Goal: Task Accomplishment & Management: Complete application form

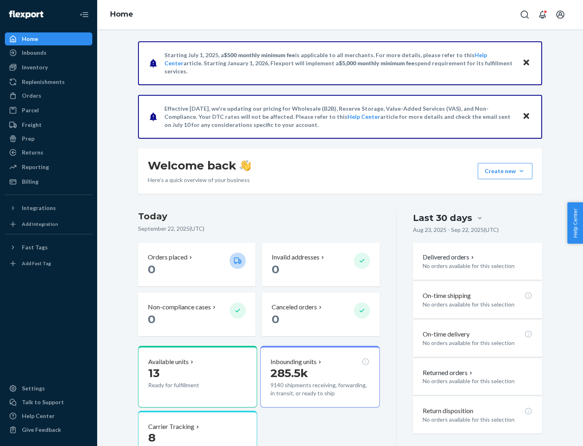
click at [522, 171] on button "Create new Create new inbound Create new order Create new product" at bounding box center [505, 171] width 55 height 16
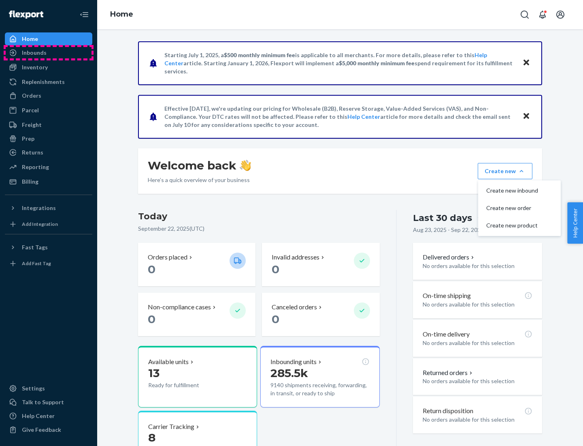
click at [49, 53] on div "Inbounds" at bounding box center [49, 52] width 86 height 11
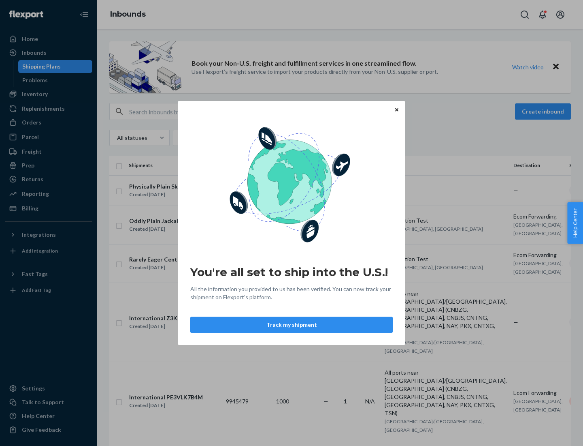
click at [292, 324] on button "Track my shipment" at bounding box center [291, 324] width 203 height 16
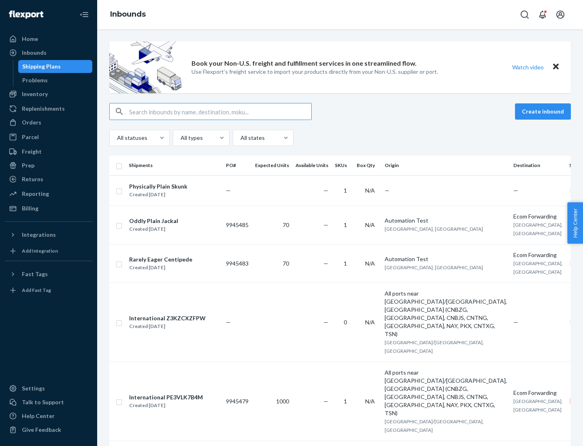
click at [544, 111] on button "Create inbound" at bounding box center [543, 111] width 56 height 16
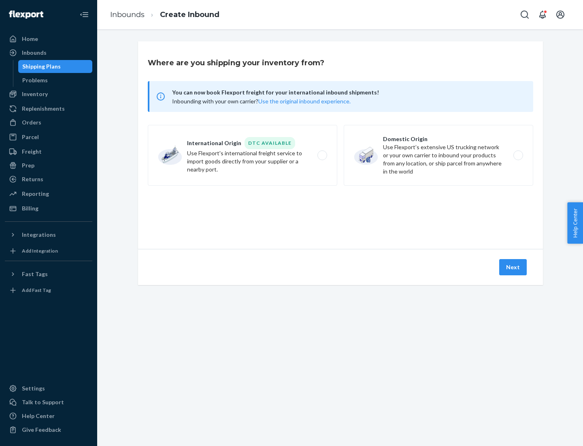
click at [243, 155] on label "International Origin DTC Available Use Flexport's international freight service…" at bounding box center [243, 155] width 190 height 61
click at [322, 155] on input "International Origin DTC Available Use Flexport's international freight service…" at bounding box center [324, 155] width 5 height 5
radio input "true"
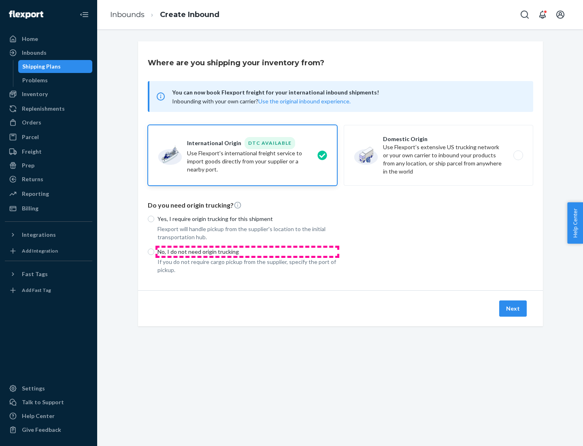
click at [247, 251] on p "No, I do not need origin trucking" at bounding box center [248, 251] width 180 height 8
click at [154, 251] on input "No, I do not need origin trucking" at bounding box center [151, 251] width 6 height 6
radio input "true"
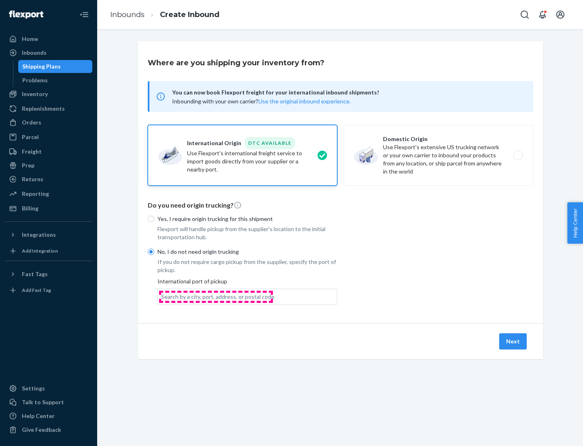
click at [216, 296] on div "Search by a city, port, address, or postal code" at bounding box center [217, 296] width 113 height 8
click at [162, 296] on input "Search by a city, port, address, or postal code" at bounding box center [161, 296] width 1 height 8
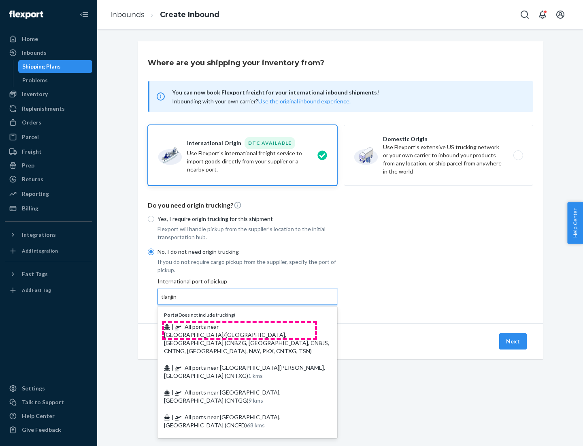
click at [239, 326] on span "| All ports near [GEOGRAPHIC_DATA]/[GEOGRAPHIC_DATA], [GEOGRAPHIC_DATA] (CNBZG,…" at bounding box center [246, 338] width 165 height 31
click at [178, 301] on input "tianjin" at bounding box center [169, 296] width 17 height 8
type input "All ports near [GEOGRAPHIC_DATA]/[GEOGRAPHIC_DATA], [GEOGRAPHIC_DATA] (CNBZG, […"
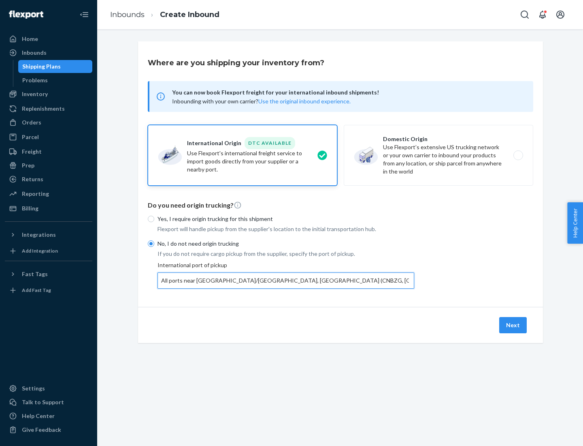
click at [514, 324] on button "Next" at bounding box center [513, 325] width 28 height 16
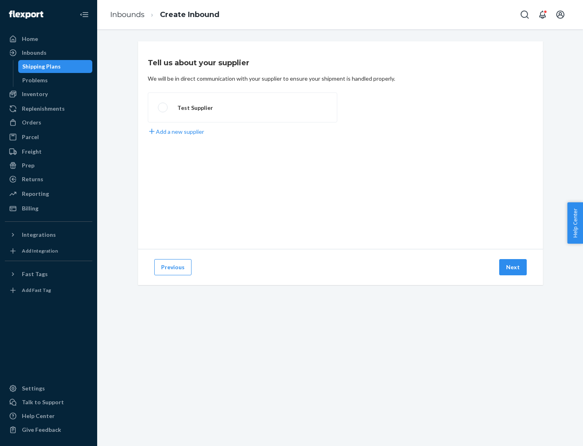
click at [243, 107] on label "Test Supplier" at bounding box center [243, 107] width 190 height 30
click at [163, 107] on input "Test Supplier" at bounding box center [160, 107] width 5 height 5
radio input "true"
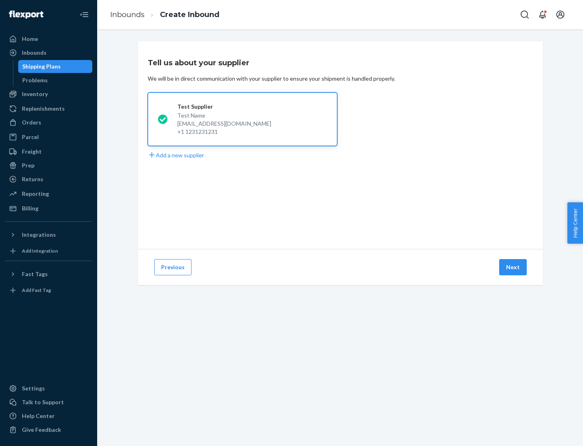
click at [514, 267] on button "Next" at bounding box center [513, 267] width 28 height 16
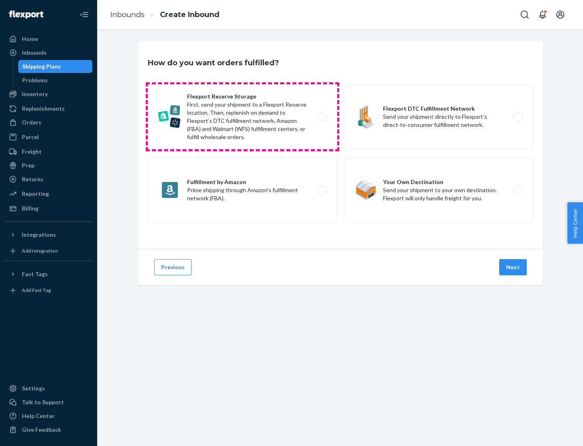
click at [243, 117] on label "Flexport Reserve Storage First, send your shipment to a Flexport Reserve locati…" at bounding box center [243, 116] width 190 height 65
click at [322, 117] on input "Flexport Reserve Storage First, send your shipment to a Flexport Reserve locati…" at bounding box center [324, 116] width 5 height 5
radio input "true"
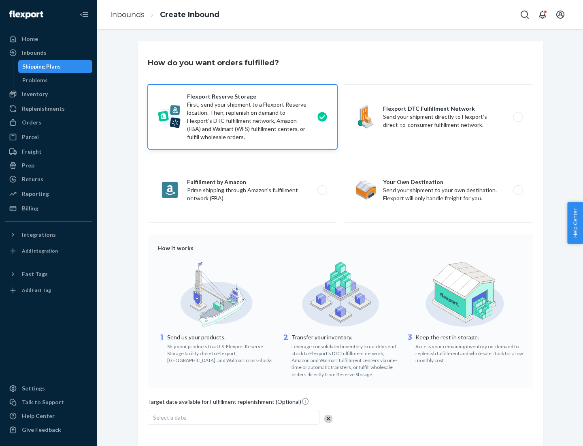
scroll to position [66, 0]
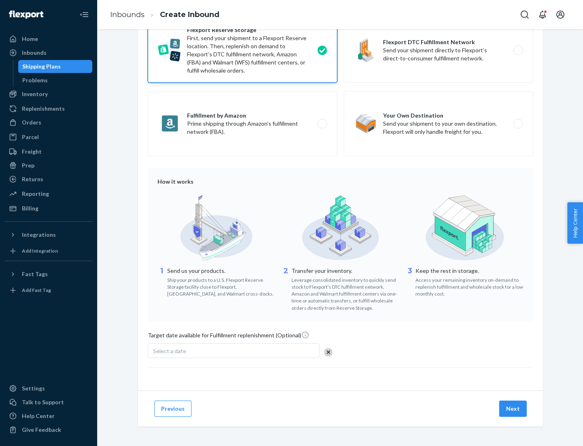
click at [514, 408] on button "Next" at bounding box center [513, 408] width 28 height 16
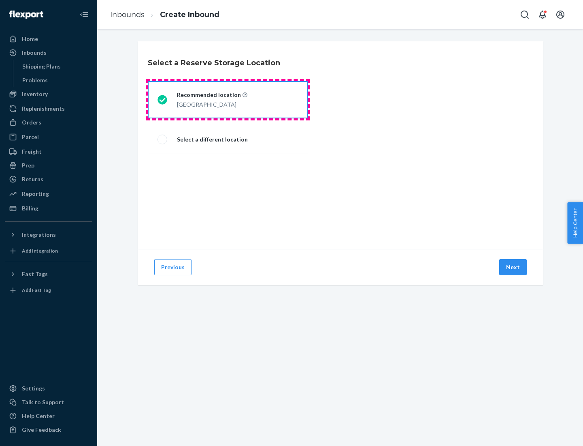
click at [228, 100] on div "[GEOGRAPHIC_DATA]" at bounding box center [212, 104] width 70 height 10
click at [163, 100] on input "Recommended location [GEOGRAPHIC_DATA]" at bounding box center [160, 99] width 5 height 5
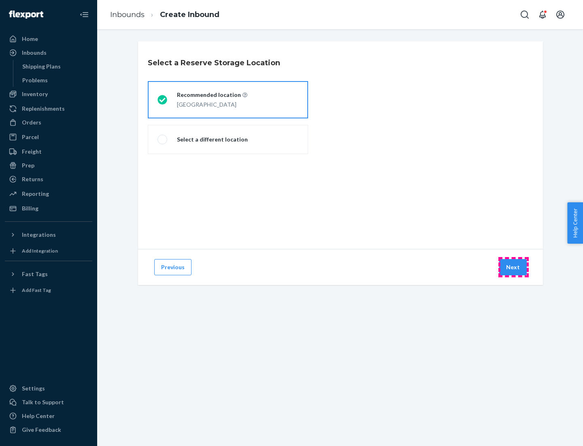
click at [514, 267] on button "Next" at bounding box center [513, 267] width 28 height 16
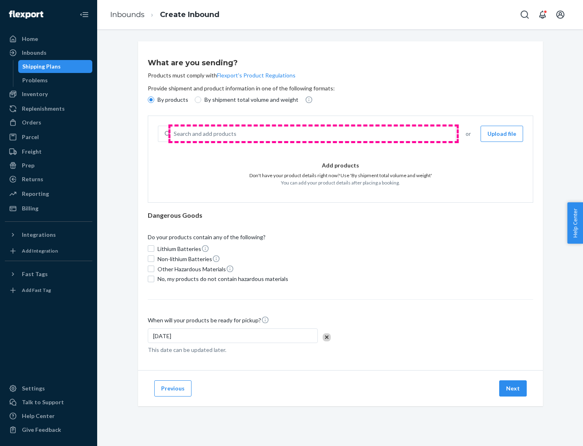
click at [313, 134] on div "Search and add products" at bounding box center [313, 133] width 285 height 15
click at [175, 134] on input "Search and add products" at bounding box center [174, 134] width 1 height 8
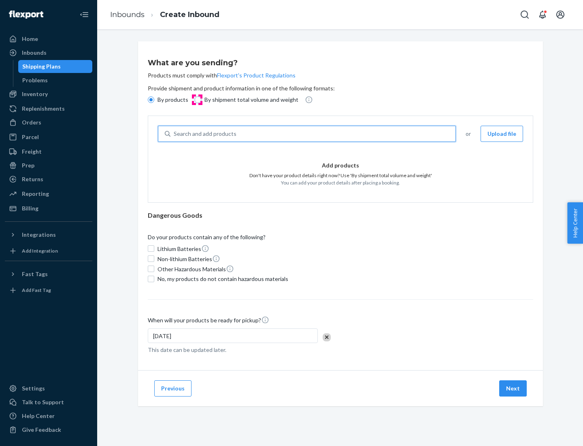
click at [197, 100] on input "By shipment total volume and weight" at bounding box center [198, 99] width 6 height 6
radio input "true"
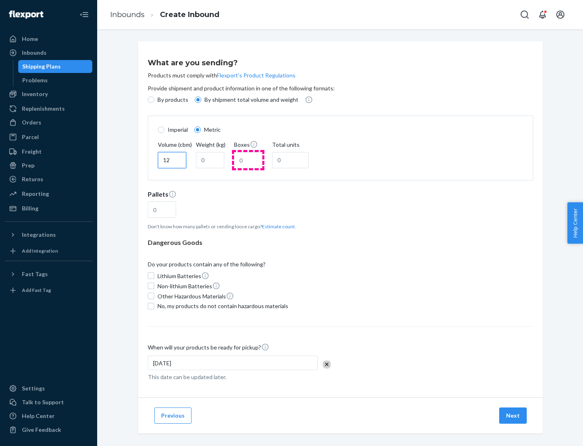
type input "12"
type input "22"
type input "222"
type input "121"
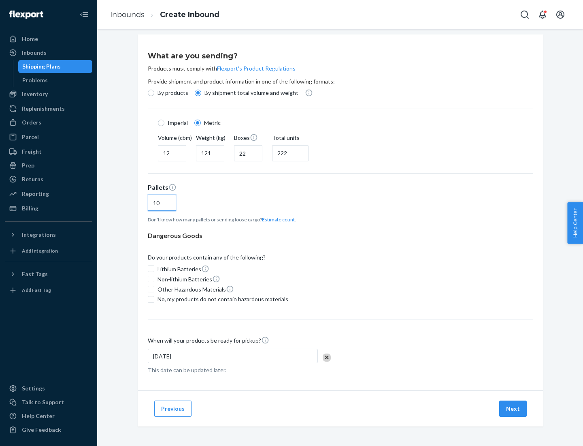
type input "10"
click at [222, 298] on span "No, my products do not contain hazardous materials" at bounding box center [223, 299] width 131 height 8
click at [154, 298] on input "No, my products do not contain hazardous materials" at bounding box center [151, 299] width 6 height 6
checkbox input "true"
click at [514, 408] on button "Next" at bounding box center [513, 408] width 28 height 16
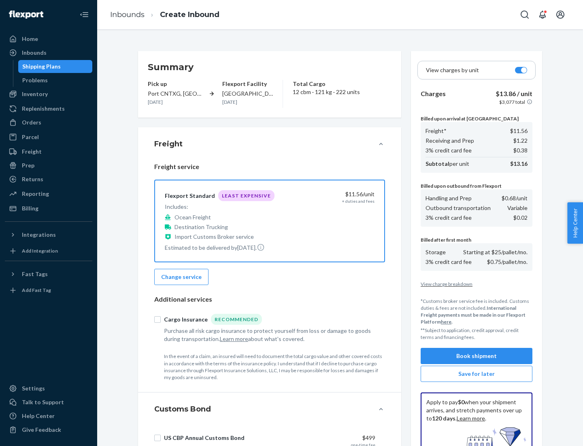
scroll to position [118, 0]
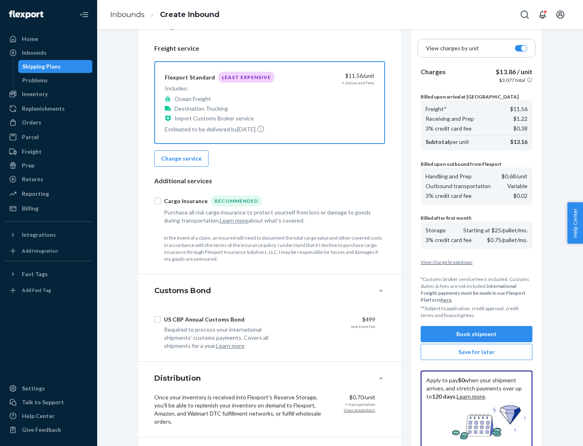
click at [477, 334] on button "Book shipment" at bounding box center [477, 334] width 112 height 16
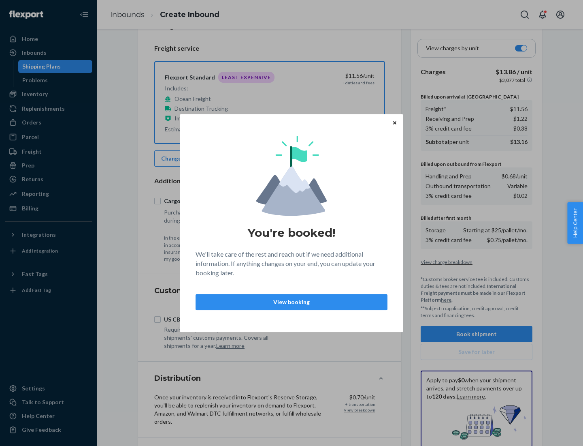
click at [292, 301] on p "View booking" at bounding box center [292, 302] width 178 height 8
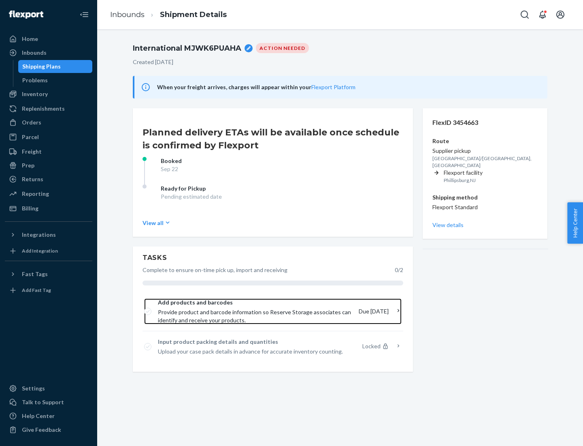
click at [256, 311] on span "Provide product and barcode information so Reserve Storage associates can ident…" at bounding box center [255, 316] width 194 height 16
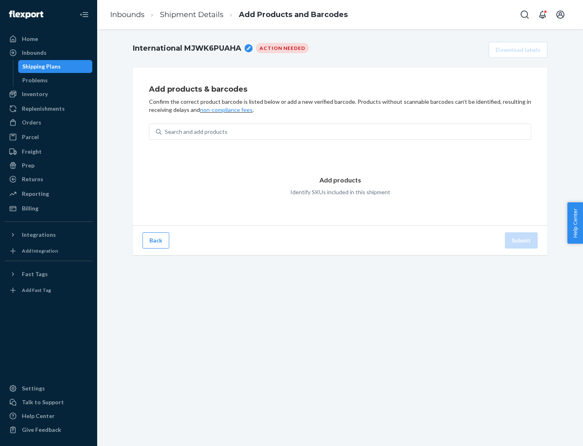
click at [346, 132] on div "Search and add products" at bounding box center [346, 131] width 369 height 15
click at [166, 132] on input "Search and add products" at bounding box center [165, 132] width 1 height 8
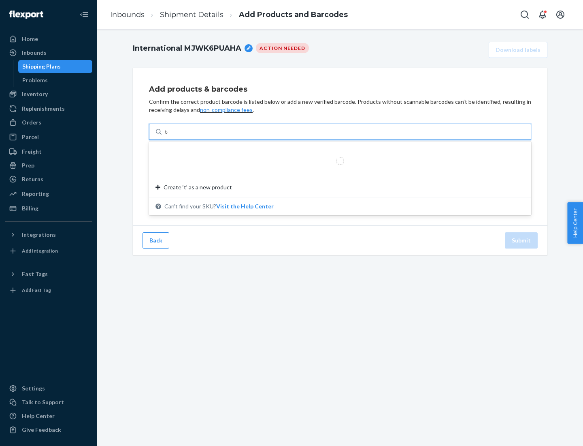
type input "test"
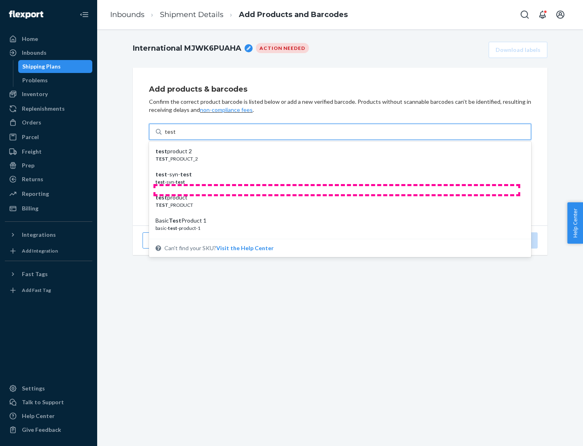
scroll to position [30, 0]
click at [337, 190] on div "Basic Test Product 1" at bounding box center [337, 190] width 363 height 8
click at [175, 136] on input "test" at bounding box center [170, 132] width 11 height 8
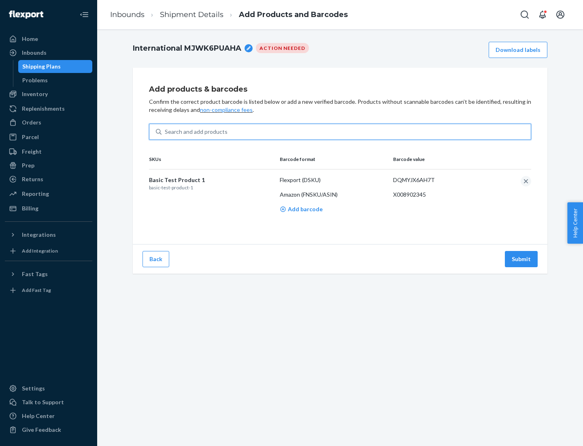
click at [522, 258] on button "Submit" at bounding box center [521, 259] width 33 height 16
